Goal: Transaction & Acquisition: Subscribe to service/newsletter

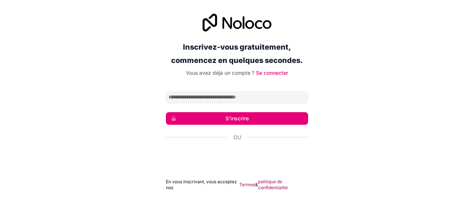
type input "**********"
click at [242, 117] on font "S'inscrire" at bounding box center [236, 118] width 23 height 6
click at [393, 107] on div "Inscrivez-vous gratuitement, commencez en quelques secondes. Vous avez déjà un …" at bounding box center [237, 102] width 474 height 198
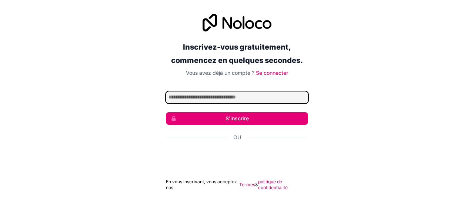
click at [217, 100] on input "Adresse email" at bounding box center [237, 97] width 142 height 12
type input "**********"
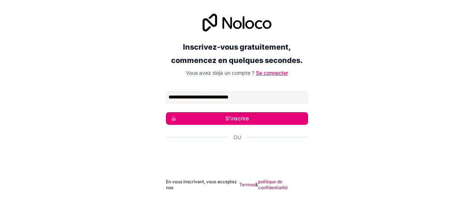
click at [271, 72] on font "Se connecter" at bounding box center [272, 73] width 32 height 6
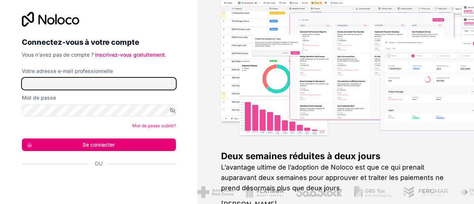
type input "**********"
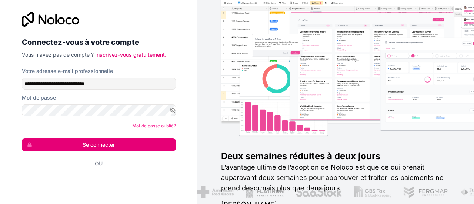
click at [99, 144] on font "Se connecter" at bounding box center [99, 144] width 32 height 6
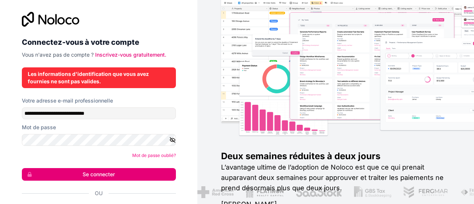
click at [170, 139] on icon "button" at bounding box center [172, 140] width 7 height 7
click at [92, 172] on font "Se connecter" at bounding box center [99, 174] width 32 height 6
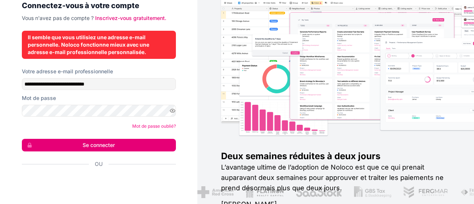
scroll to position [38, 0]
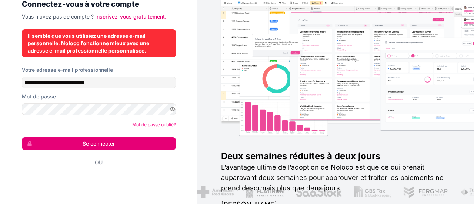
click at [101, 142] on font "Se connecter" at bounding box center [99, 143] width 32 height 6
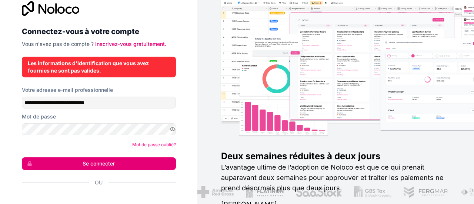
scroll to position [0, 0]
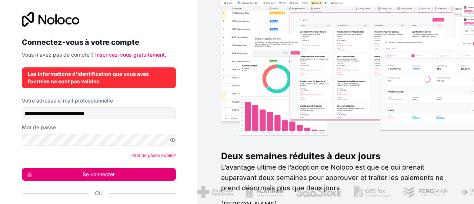
drag, startPoint x: 371, startPoint y: 194, endPoint x: 377, endPoint y: 194, distance: 6.3
click at [377, 194] on div "Deux semaines réduites à deux jours L’avantage ultime de l’adoption de Noloco e…" at bounding box center [359, 183] width 276 height 67
click at [305, 159] on font "Deux semaines réduites à deux jours" at bounding box center [300, 156] width 159 height 11
